Goal: Check status: Check status

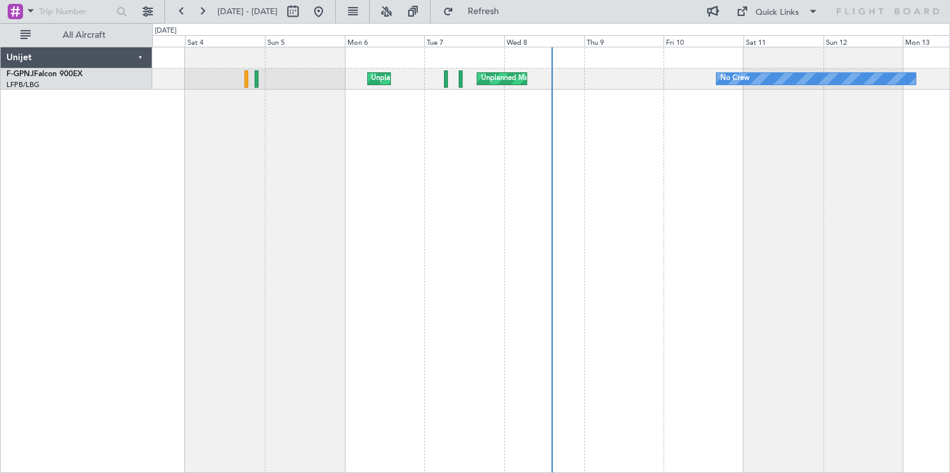
click at [482, 194] on div "No Crew Unplanned Maint [GEOGRAPHIC_DATA] ([GEOGRAPHIC_DATA]) Unplanned Maint […" at bounding box center [551, 260] width 798 height 426
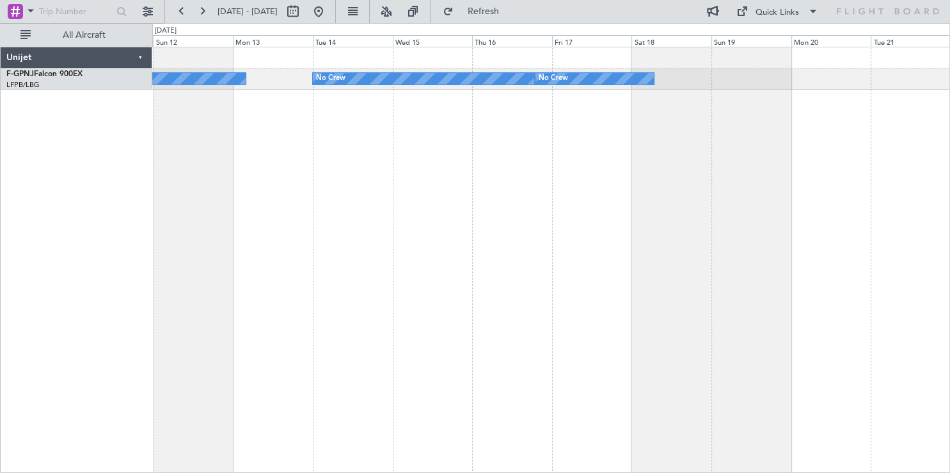
click at [393, 218] on div "No Crew No Crew No Crew" at bounding box center [551, 260] width 798 height 426
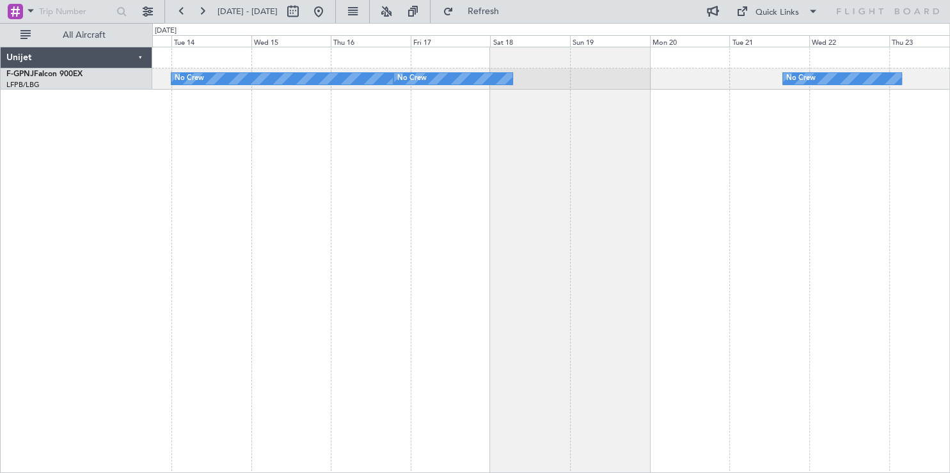
click at [304, 141] on div "No Crew No Crew No Crew No Crew" at bounding box center [551, 260] width 798 height 426
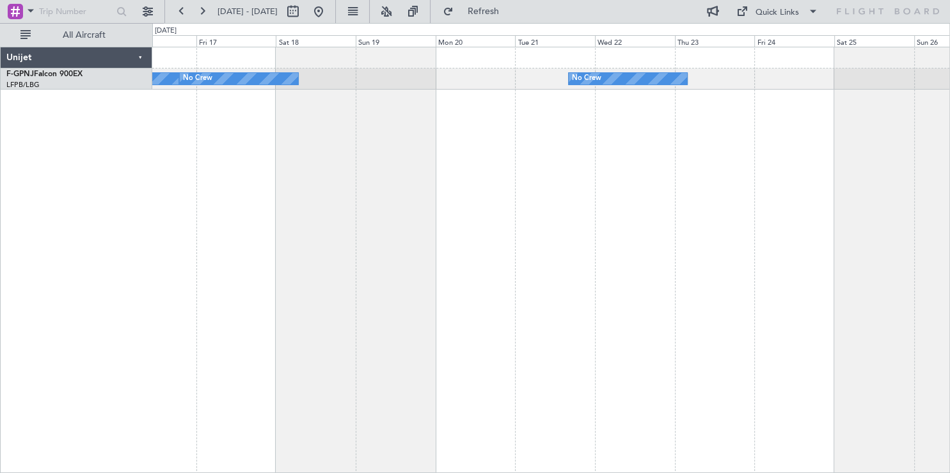
click at [720, 272] on div "No Crew No Crew No Crew Planned Maint [GEOGRAPHIC_DATA] ([GEOGRAPHIC_DATA])" at bounding box center [551, 260] width 798 height 426
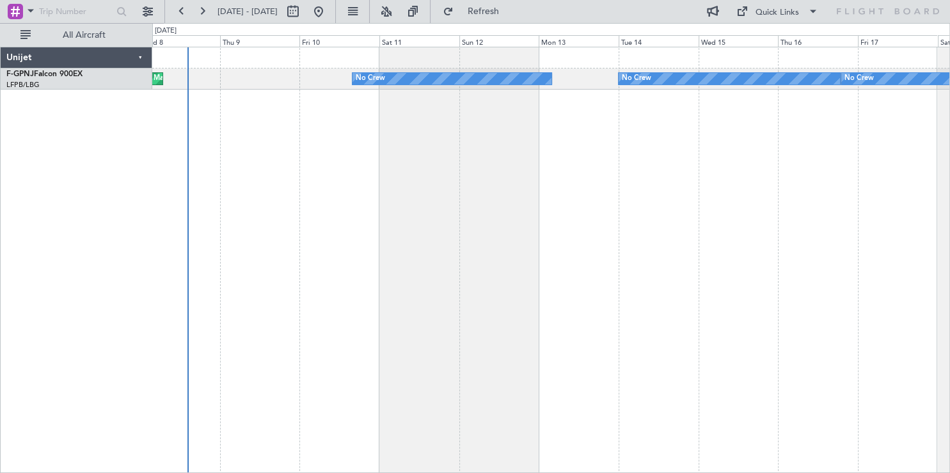
click at [644, 257] on div "No Crew No Crew No Crew Unplanned Maint [GEOGRAPHIC_DATA] ([GEOGRAPHIC_DATA]) U…" at bounding box center [551, 260] width 798 height 426
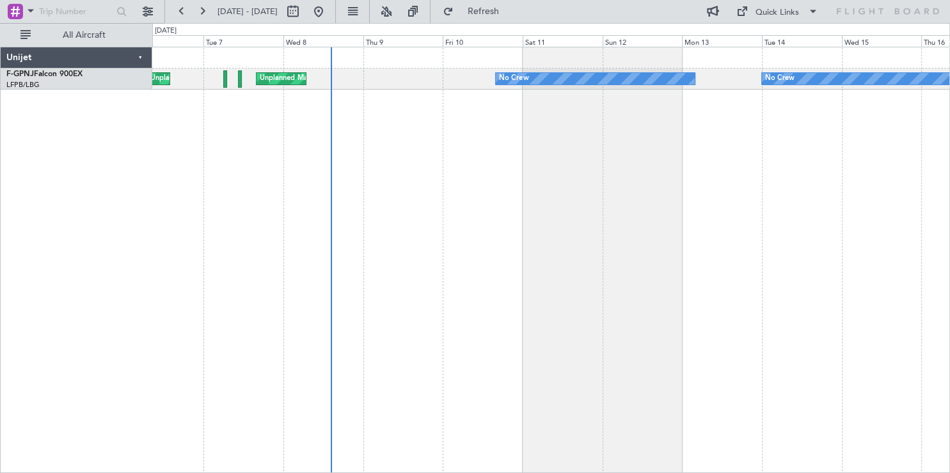
click at [578, 264] on div "No Crew No Crew Unplanned Maint [GEOGRAPHIC_DATA] ([GEOGRAPHIC_DATA]) Unplanned…" at bounding box center [551, 260] width 798 height 426
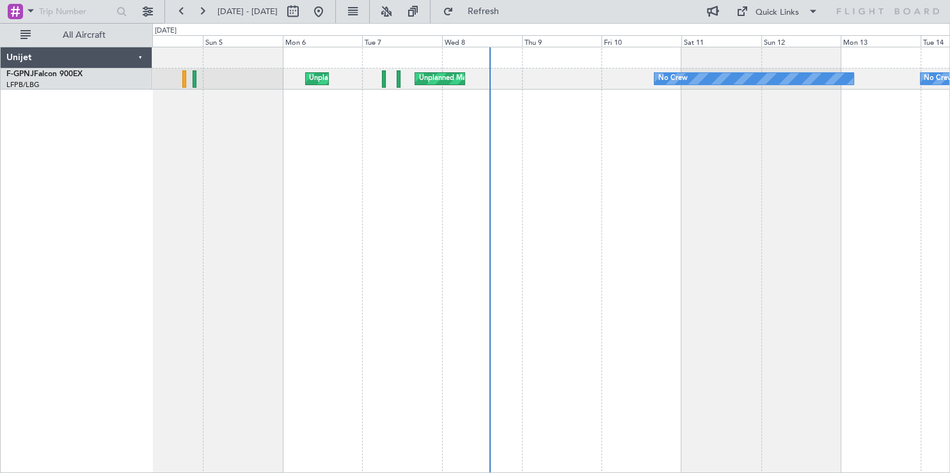
click at [505, 239] on div "No Crew No Crew Unplanned Maint [GEOGRAPHIC_DATA] ([GEOGRAPHIC_DATA]) Unplanned…" at bounding box center [551, 260] width 798 height 426
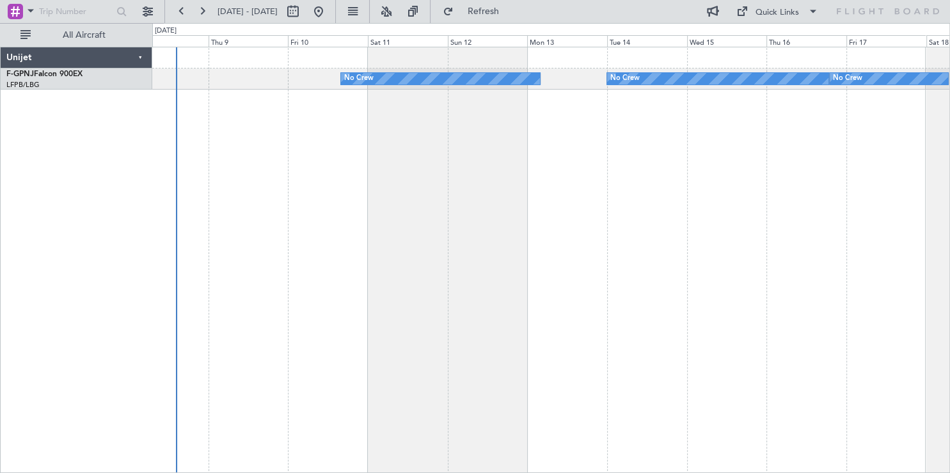
click at [388, 201] on div "No Crew No Crew No Crew Unplanned Maint [GEOGRAPHIC_DATA] ([GEOGRAPHIC_DATA]) U…" at bounding box center [551, 260] width 798 height 426
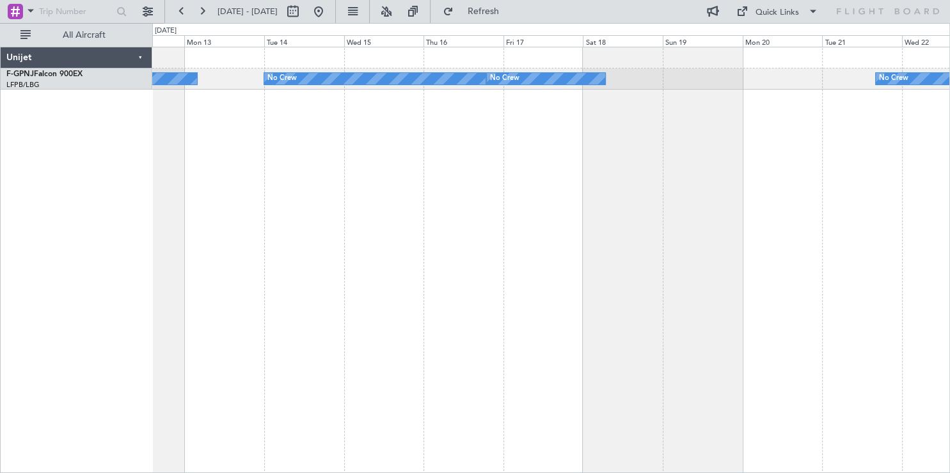
click at [414, 178] on div "No Crew No Crew No Crew No Crew" at bounding box center [551, 260] width 798 height 426
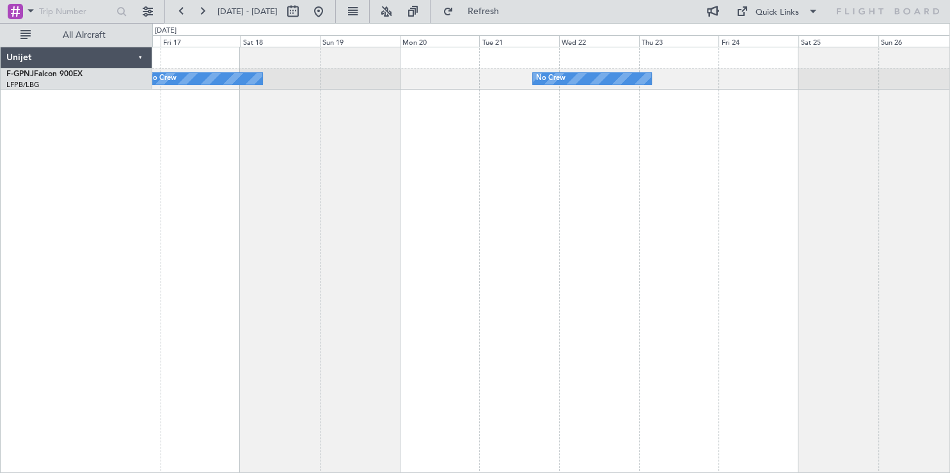
click at [345, 196] on div "No Crew No Crew Planned Maint [GEOGRAPHIC_DATA] ([GEOGRAPHIC_DATA]) No Crew" at bounding box center [551, 260] width 798 height 426
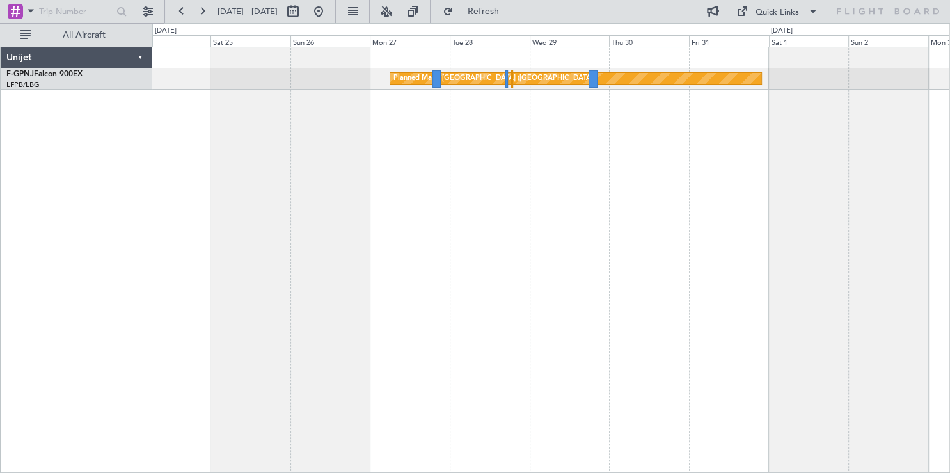
click at [517, 220] on div "Planned Maint [GEOGRAPHIC_DATA] ([GEOGRAPHIC_DATA]) No Crew" at bounding box center [551, 260] width 798 height 426
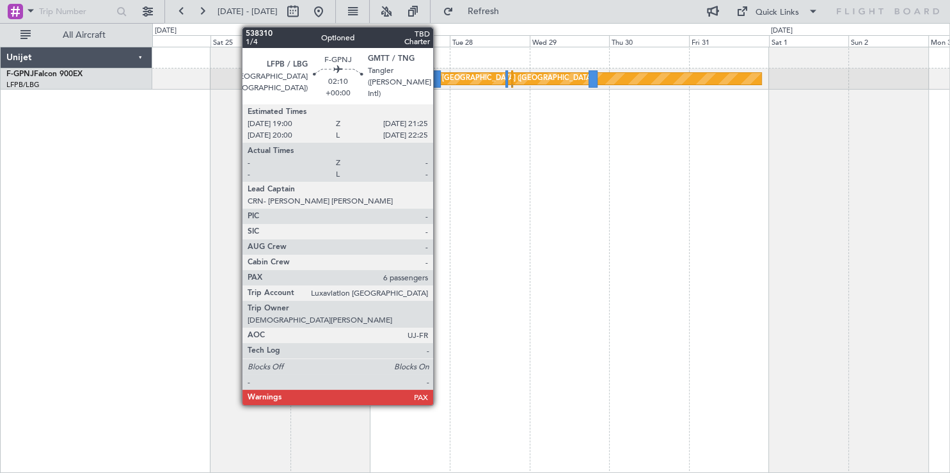
click at [439, 80] on div at bounding box center [436, 78] width 8 height 17
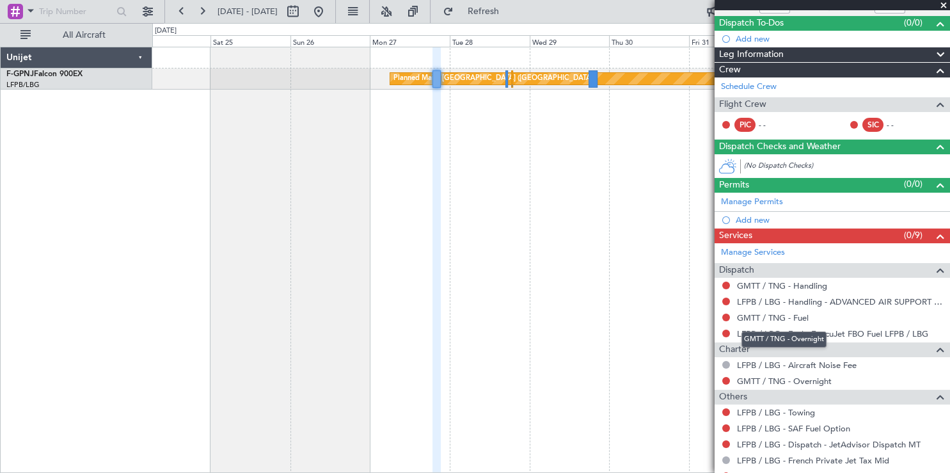
scroll to position [106, 0]
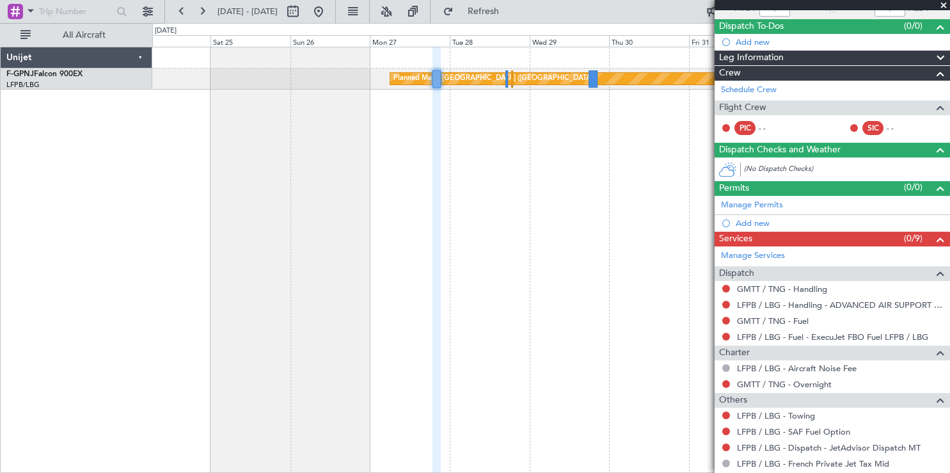
click at [945, 5] on span at bounding box center [943, 6] width 13 height 12
type input "0"
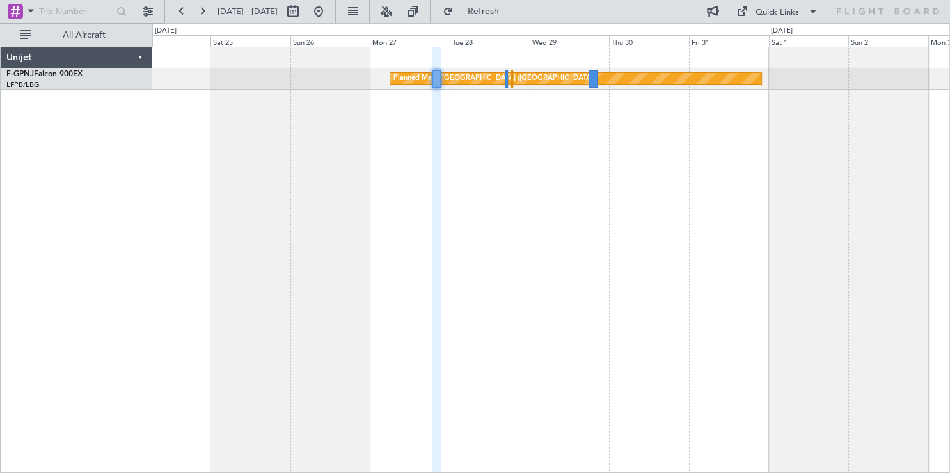
scroll to position [0, 0]
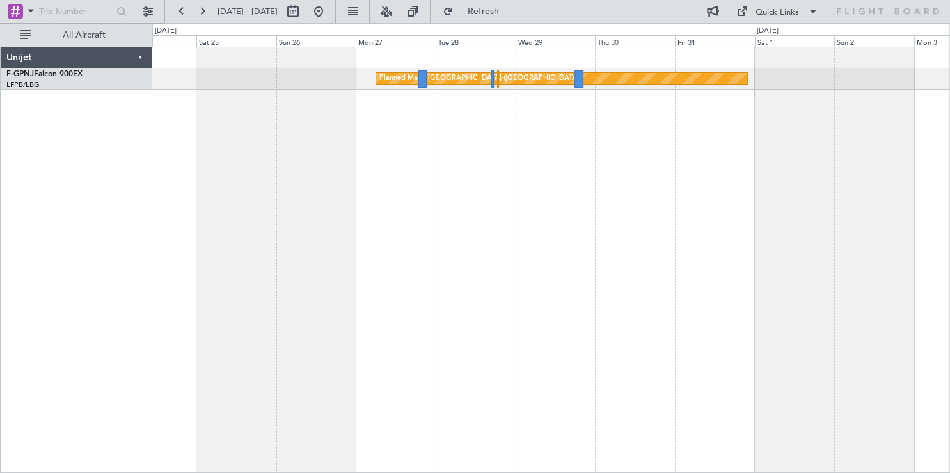
click at [507, 242] on div "Planned Maint [GEOGRAPHIC_DATA] ([GEOGRAPHIC_DATA]) No Crew" at bounding box center [551, 260] width 798 height 426
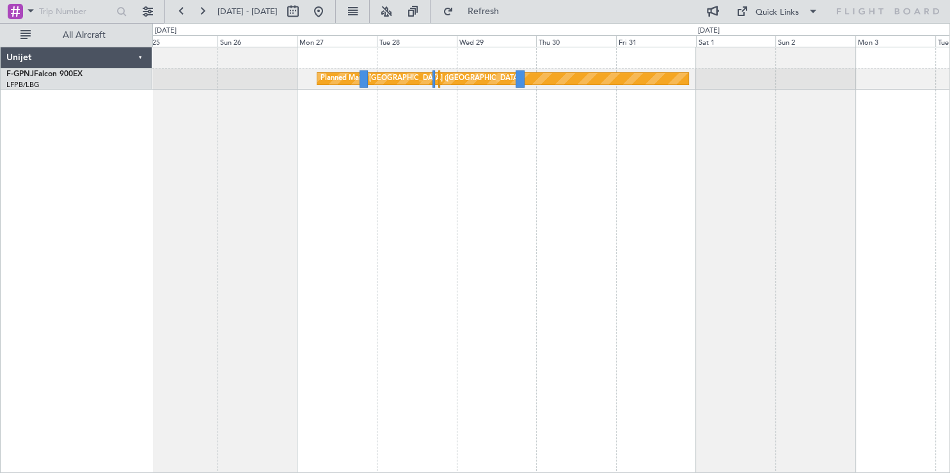
click at [637, 278] on div "Planned Maint [GEOGRAPHIC_DATA] ([GEOGRAPHIC_DATA]) No Crew" at bounding box center [551, 260] width 798 height 426
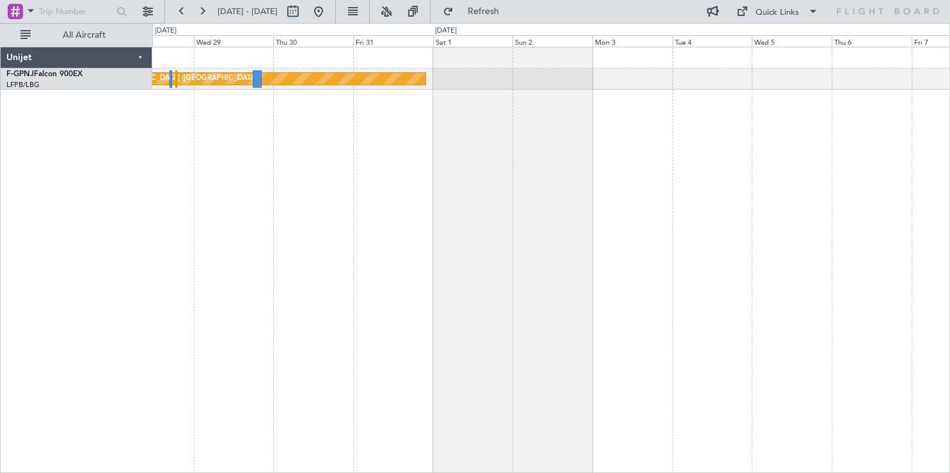
click at [390, 164] on div "Planned Maint [GEOGRAPHIC_DATA] ([GEOGRAPHIC_DATA])" at bounding box center [551, 260] width 798 height 426
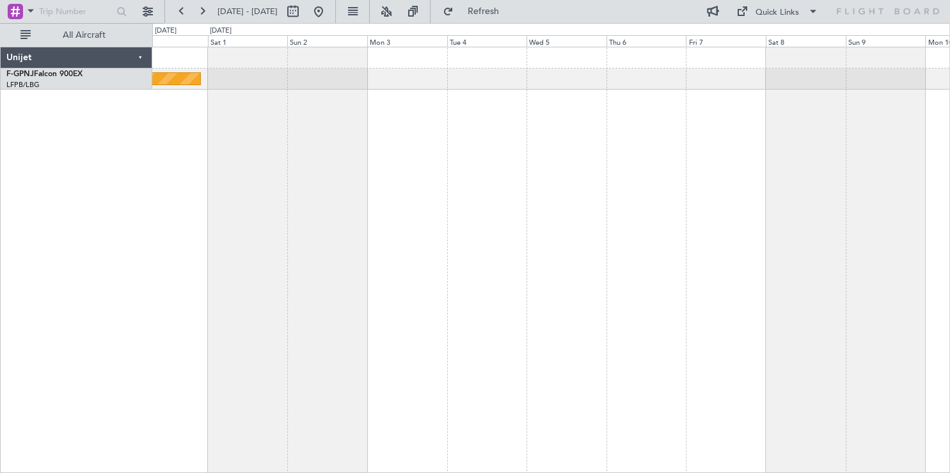
click at [300, 220] on div "Planned Maint [GEOGRAPHIC_DATA] ([GEOGRAPHIC_DATA])" at bounding box center [551, 260] width 798 height 426
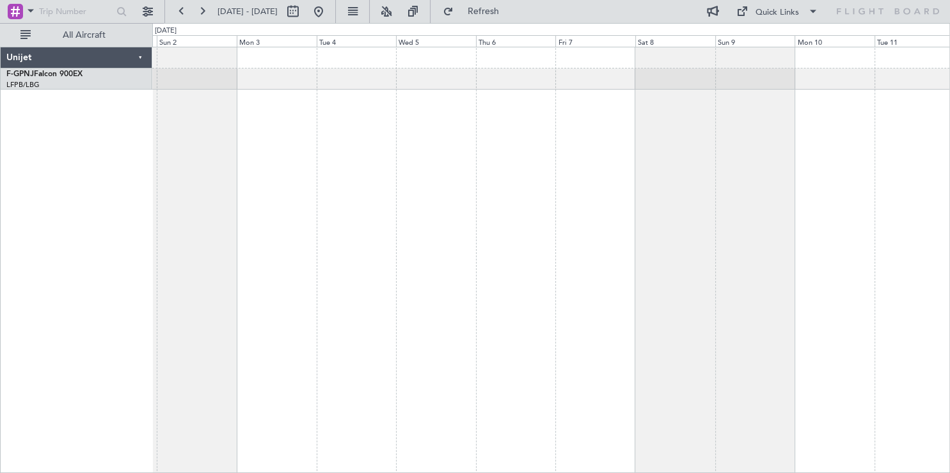
click at [677, 279] on div "Planned Maint [GEOGRAPHIC_DATA] ([GEOGRAPHIC_DATA])" at bounding box center [551, 260] width 798 height 426
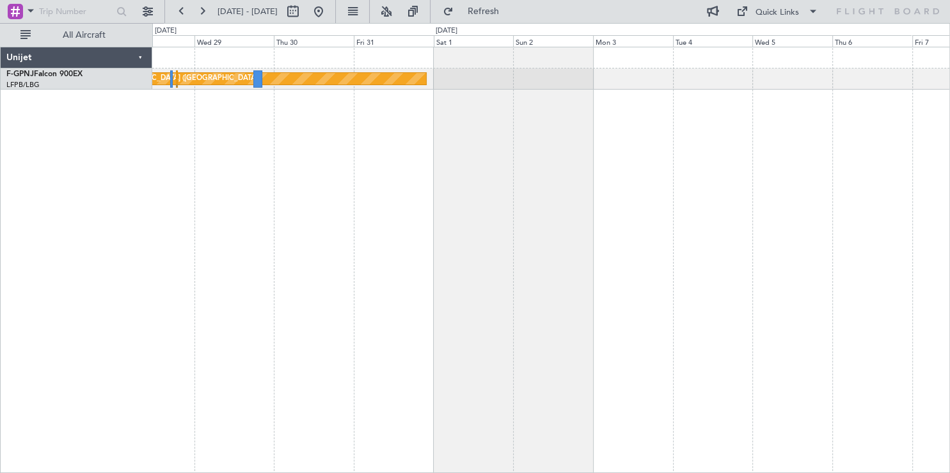
click at [752, 291] on div "Planned Maint [GEOGRAPHIC_DATA] ([GEOGRAPHIC_DATA])" at bounding box center [551, 260] width 798 height 426
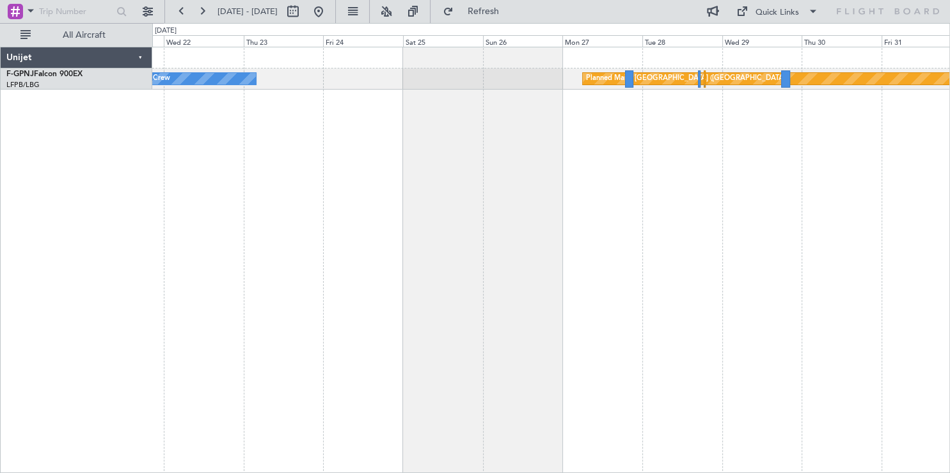
click at [737, 287] on div "Planned Maint [GEOGRAPHIC_DATA] ([GEOGRAPHIC_DATA]) No Crew" at bounding box center [551, 260] width 798 height 426
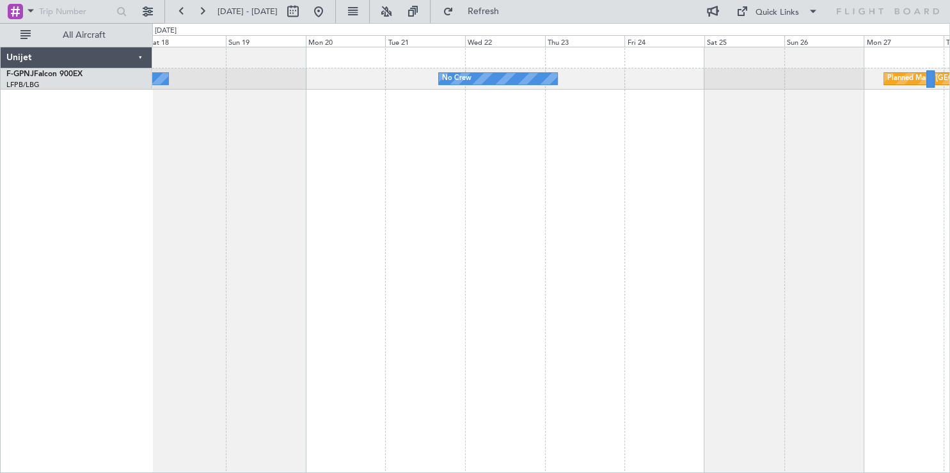
click at [746, 285] on div "Planned Maint [GEOGRAPHIC_DATA] ([GEOGRAPHIC_DATA]) No Crew No Crew No Crew" at bounding box center [551, 260] width 798 height 426
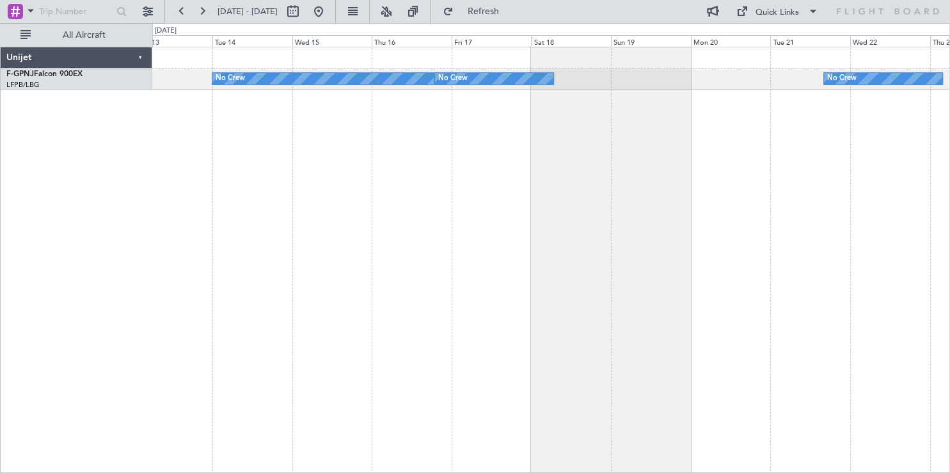
click at [853, 263] on div "No Crew No Crew No Crew" at bounding box center [551, 260] width 798 height 426
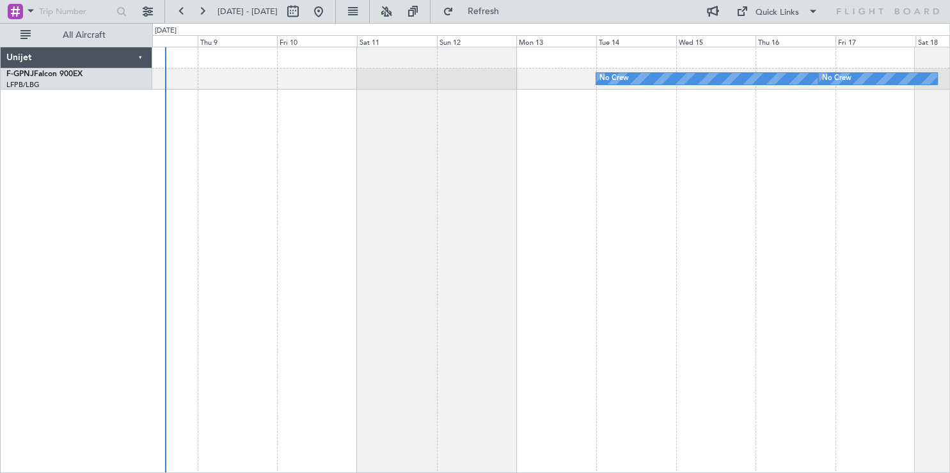
click at [801, 252] on div "No Crew No Crew Unplanned Maint [GEOGRAPHIC_DATA] ([GEOGRAPHIC_DATA])" at bounding box center [551, 260] width 798 height 426
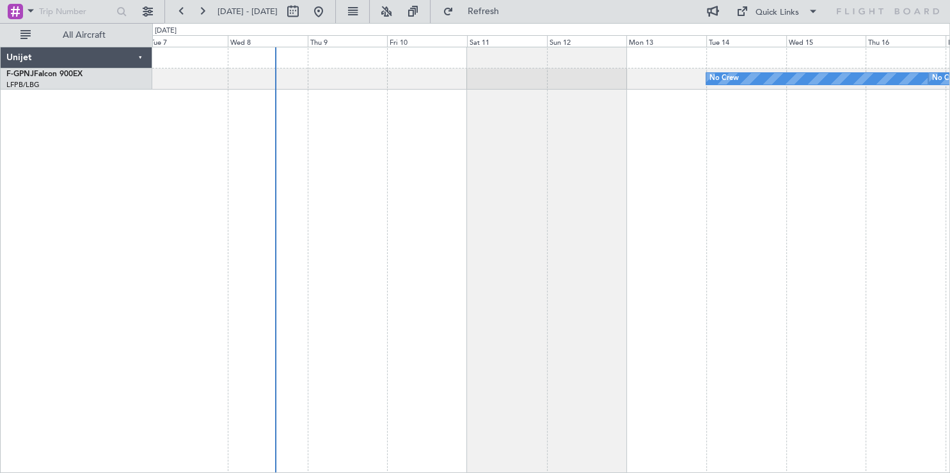
click at [504, 257] on div "No Crew No Crew Unplanned Maint [GEOGRAPHIC_DATA] ([GEOGRAPHIC_DATA])" at bounding box center [551, 260] width 798 height 426
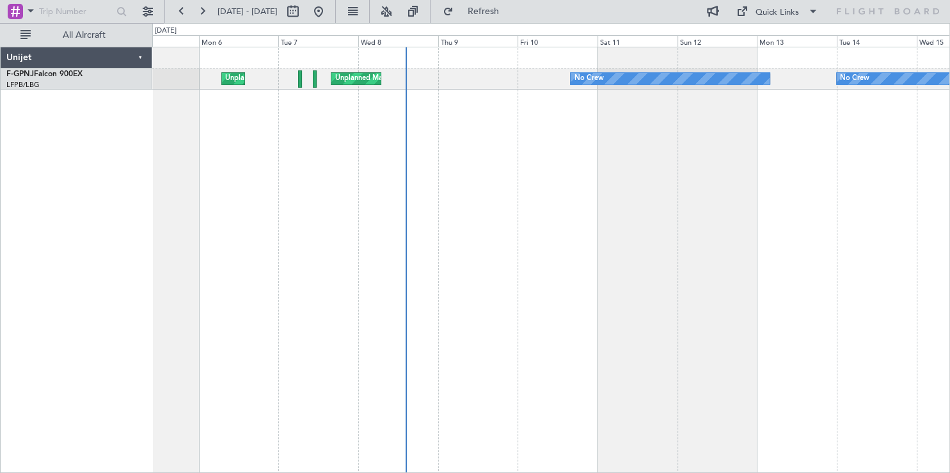
click at [572, 220] on div "No Crew No Crew Unplanned Maint [GEOGRAPHIC_DATA] ([GEOGRAPHIC_DATA]) Unplanned…" at bounding box center [551, 260] width 798 height 426
